Goal: Participate in discussion: Engage in conversation with other users on a specific topic

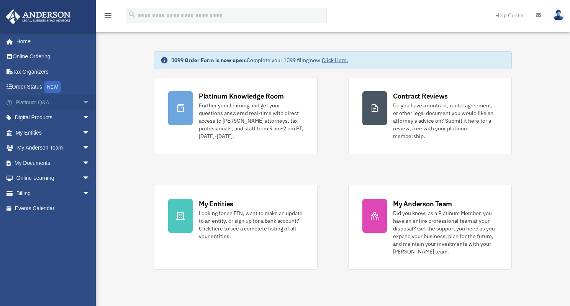
click at [41, 101] on link "Platinum Q&A arrow_drop_down" at bounding box center [53, 102] width 96 height 15
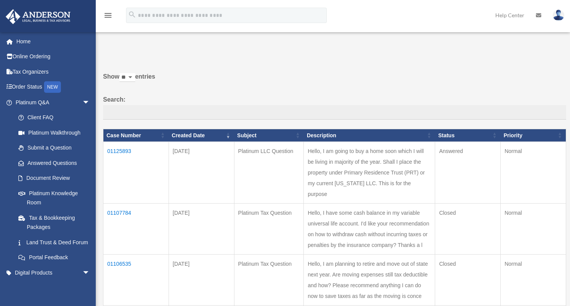
click at [121, 151] on td "01125893" at bounding box center [136, 173] width 66 height 62
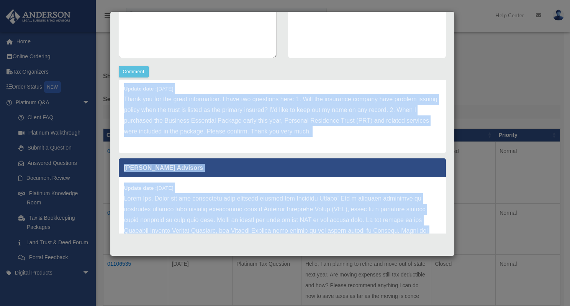
scroll to position [234, 0]
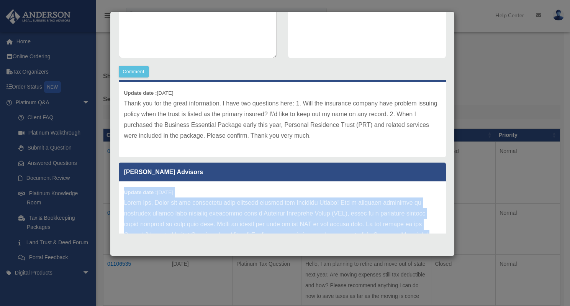
drag, startPoint x: 254, startPoint y: 211, endPoint x: 116, endPoint y: 192, distance: 139.2
click at [116, 192] on div "[PERSON_NAME] Advisors Update date : [DATE] Yes that is correct! [PERSON_NAME] …" at bounding box center [282, 156] width 339 height 153
copy div "Loremi dolo : 56-13-7054 Sitam Con, Adipi eli sed doeiusmodt inci utlabore etdo…"
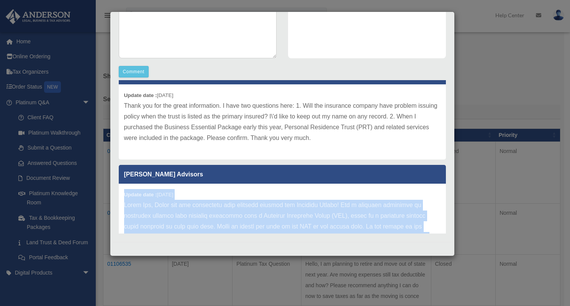
scroll to position [307, 0]
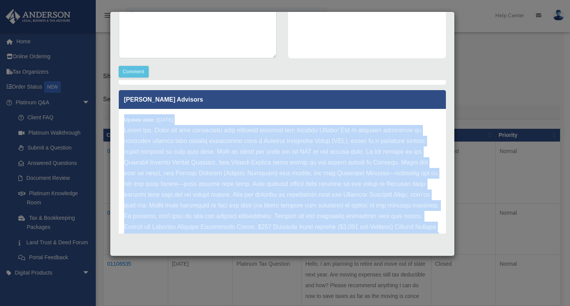
click at [251, 191] on p at bounding box center [282, 216] width 317 height 182
click at [252, 166] on p at bounding box center [282, 216] width 317 height 182
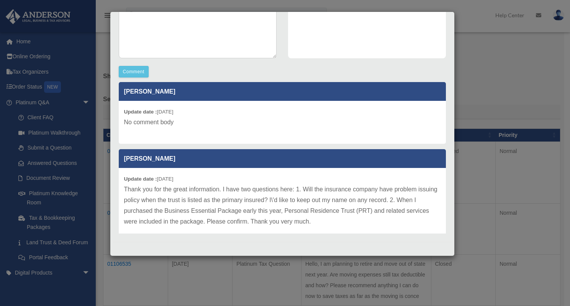
scroll to position [153, 0]
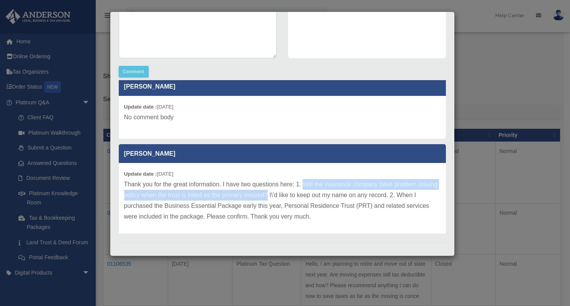
drag, startPoint x: 303, startPoint y: 184, endPoint x: 287, endPoint y: 199, distance: 21.7
click at [287, 199] on p "Thank you for the great information. I have two questions here: 1. Will the ins…" at bounding box center [282, 200] width 317 height 43
copy p "Will the insurance company have problem issuing policy when the trust is listed…"
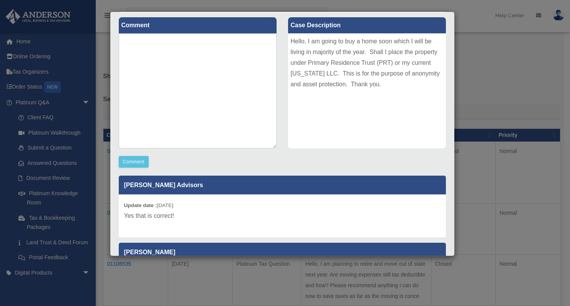
scroll to position [26, 0]
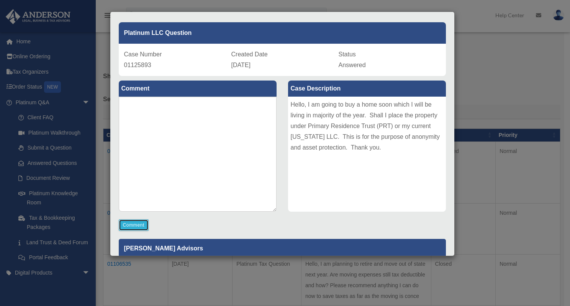
click at [136, 224] on button "Comment" at bounding box center [134, 224] width 30 height 11
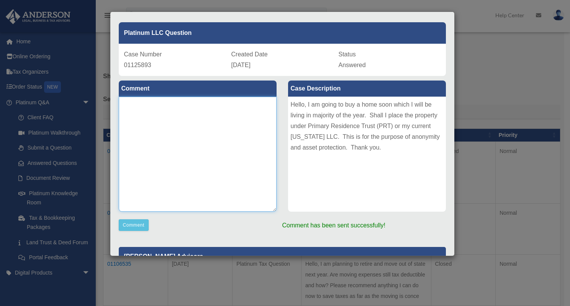
click at [139, 107] on textarea at bounding box center [198, 154] width 158 height 115
paste textarea "**********"
type textarea "**********"
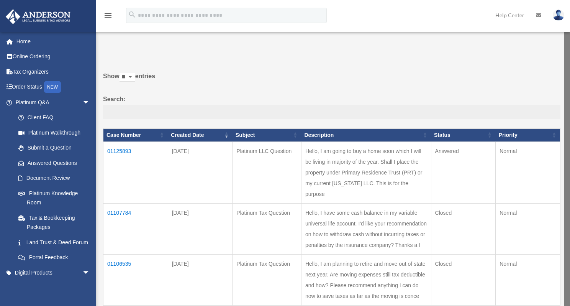
click at [127, 149] on td "01125893" at bounding box center [135, 172] width 65 height 62
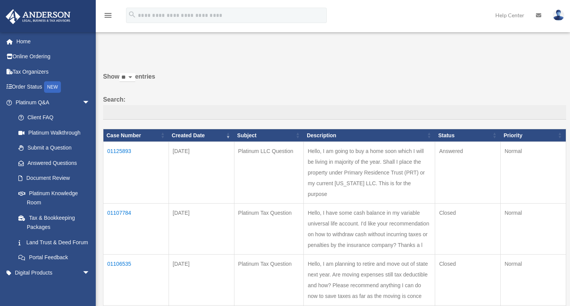
click at [125, 148] on td "01125893" at bounding box center [136, 173] width 66 height 62
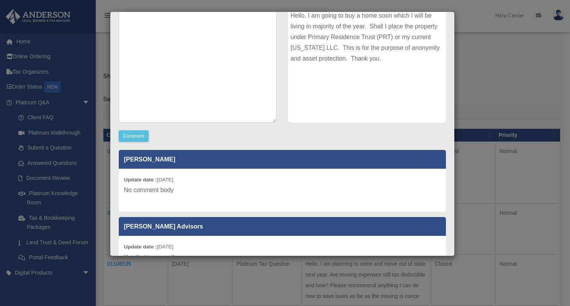
scroll to position [0, 0]
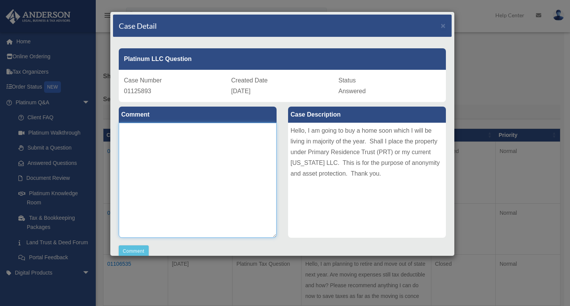
click at [160, 151] on textarea at bounding box center [198, 180] width 158 height 115
click at [136, 142] on textarea at bounding box center [198, 180] width 158 height 115
paste textarea "**********"
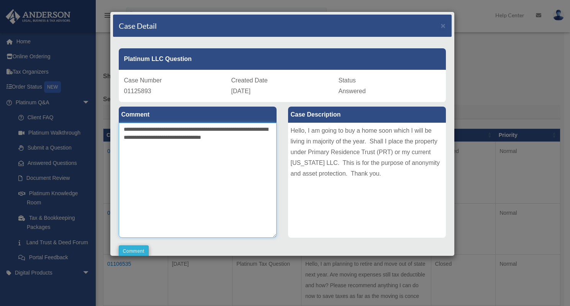
type textarea "**********"
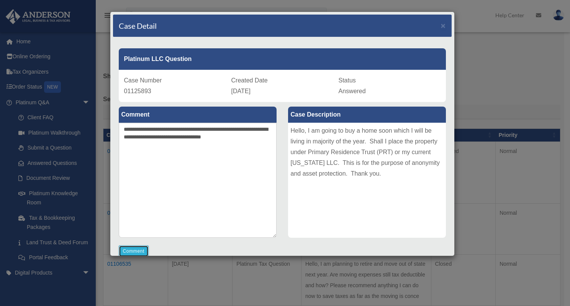
click at [138, 248] on button "Comment" at bounding box center [134, 250] width 30 height 11
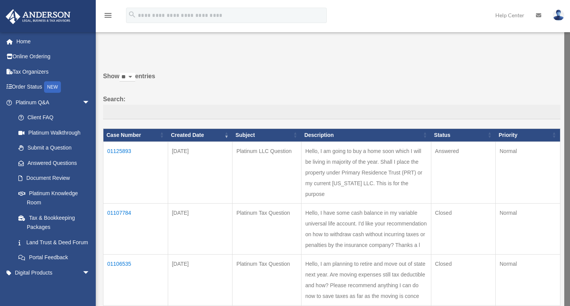
click at [118, 149] on td "01125893" at bounding box center [135, 172] width 65 height 62
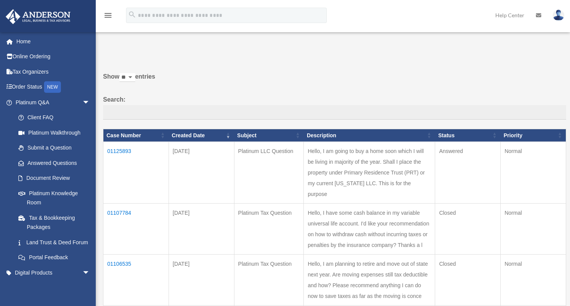
click at [126, 148] on td "01125893" at bounding box center [136, 173] width 66 height 62
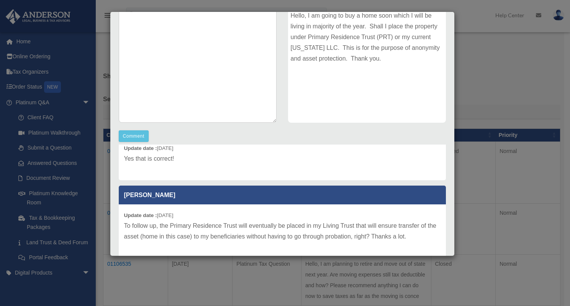
scroll to position [192, 0]
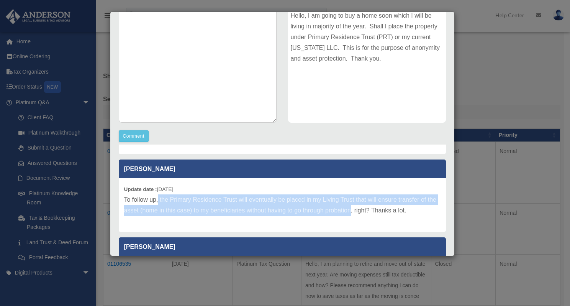
drag, startPoint x: 159, startPoint y: 210, endPoint x: 360, endPoint y: 223, distance: 202.0
click at [360, 216] on p "To follow up, the Primary Residence Trust will eventually be placed in my Livin…" at bounding box center [282, 204] width 317 height 21
copy p "the Primary Residence Trust will eventually be placed in my Living Trust that w…"
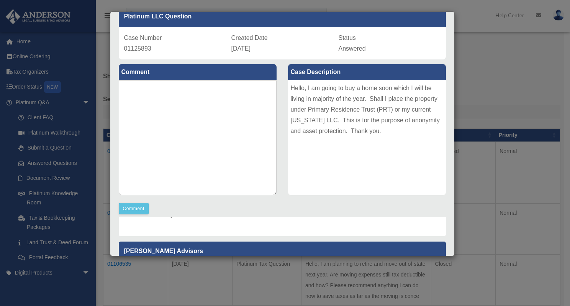
scroll to position [0, 0]
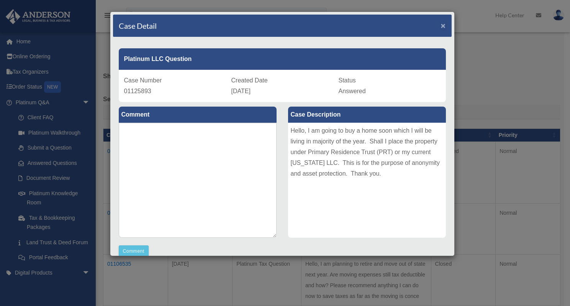
click at [441, 26] on span "×" at bounding box center [443, 25] width 5 height 9
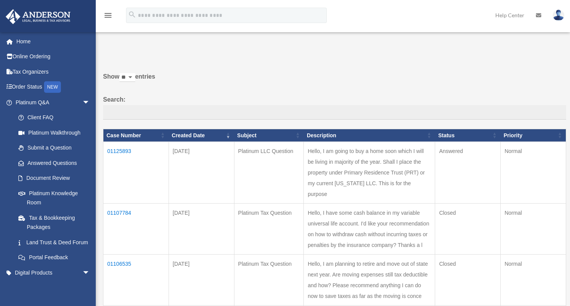
click at [557, 18] on img at bounding box center [558, 15] width 11 height 11
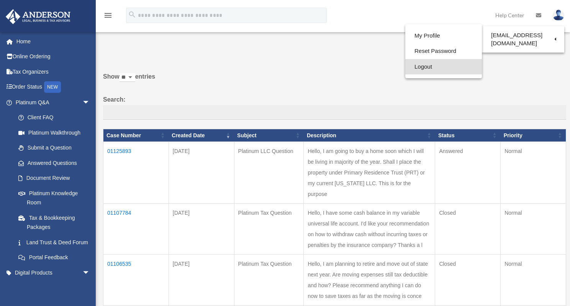
click at [421, 68] on link "Logout" at bounding box center [443, 67] width 77 height 16
